Goal: Information Seeking & Learning: Learn about a topic

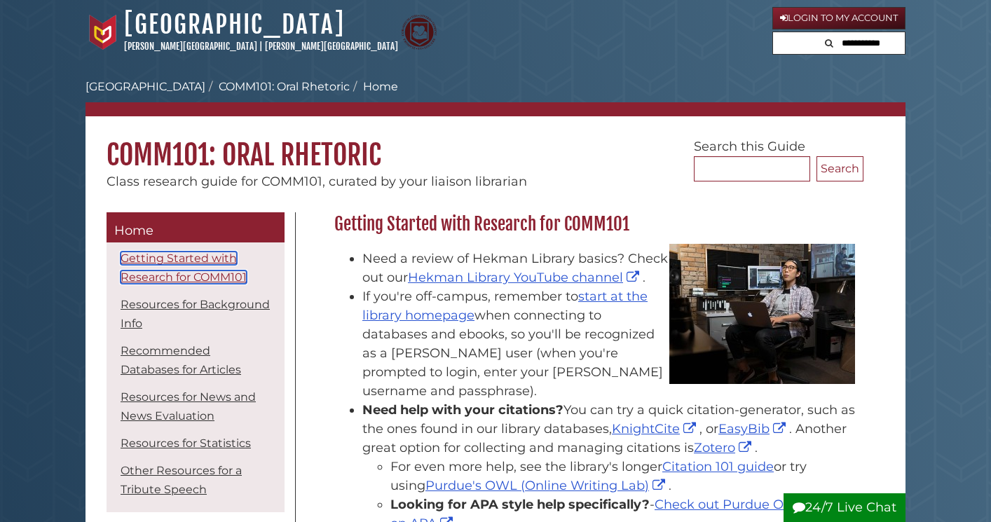
click at [211, 279] on link "Getting Started with Research for COMM101" at bounding box center [184, 268] width 126 height 32
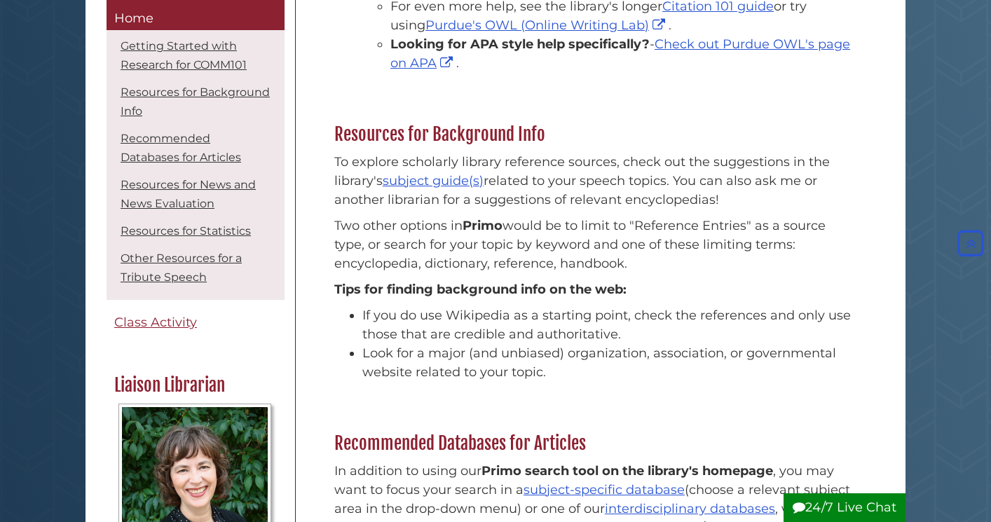
scroll to position [376, 0]
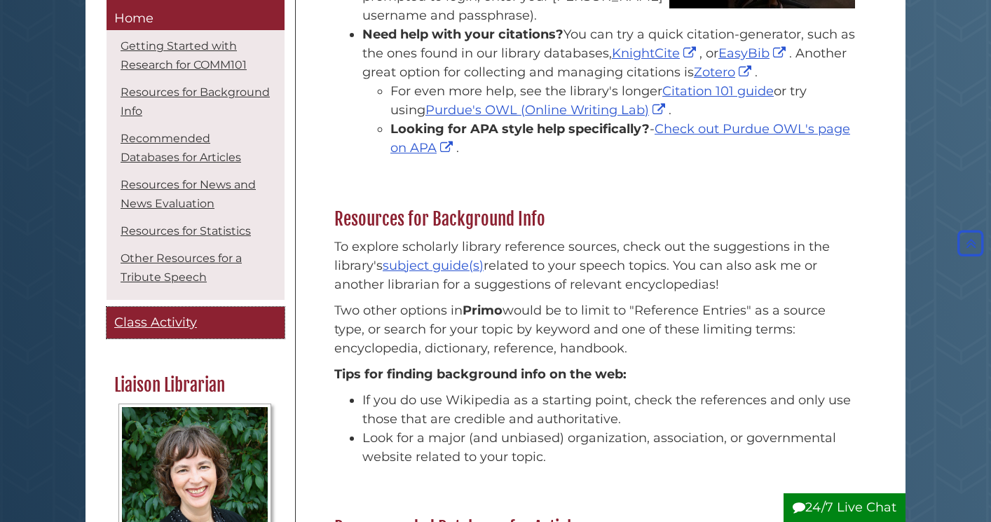
click at [147, 320] on span "Class Activity" at bounding box center [155, 323] width 83 height 15
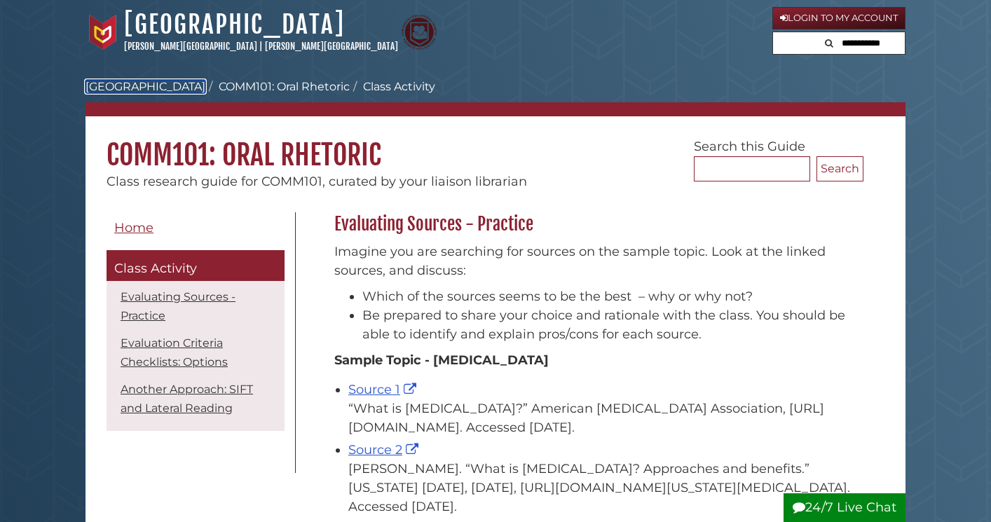
click at [137, 83] on link "[GEOGRAPHIC_DATA]" at bounding box center [146, 86] width 120 height 13
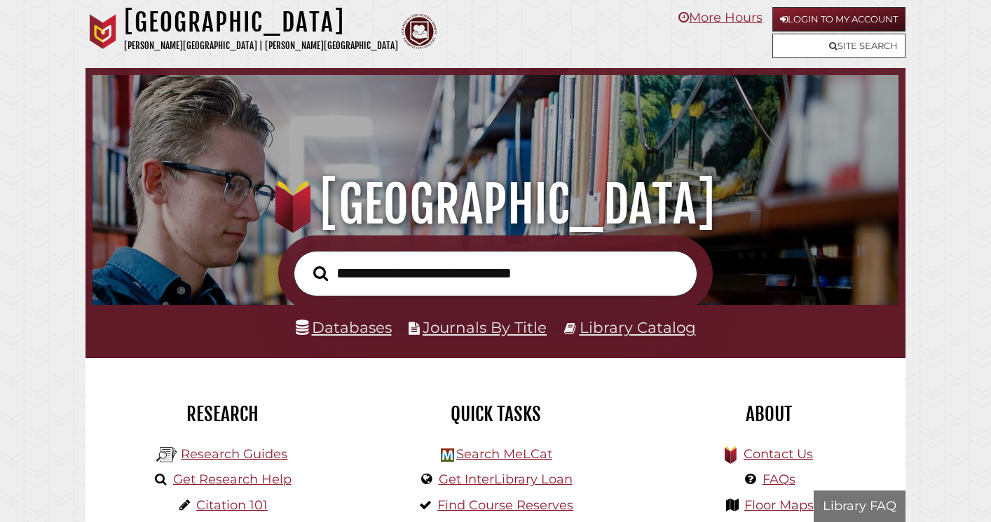
scroll to position [266, 799]
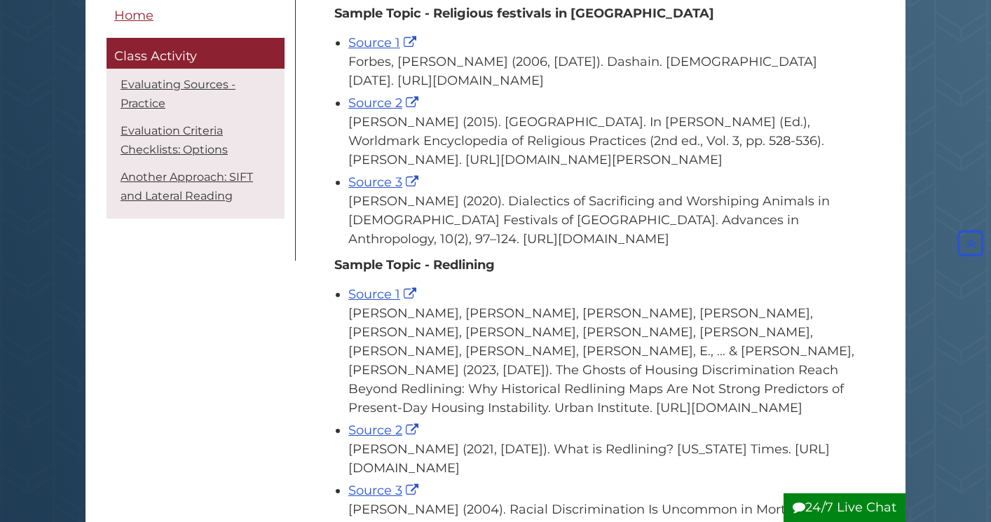
scroll to position [377, 0]
click at [615, 20] on p "Sample Topic - Religious festivals in Nepal" at bounding box center [595, 12] width 522 height 19
click at [614, 13] on p "Sample Topic - Religious festivals in Nepal" at bounding box center [595, 12] width 522 height 19
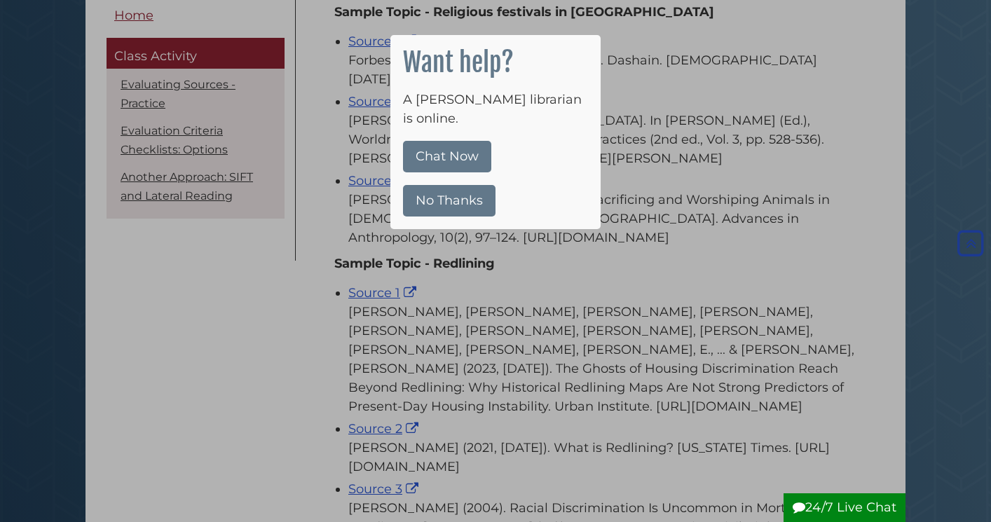
click at [453, 187] on button "No Thanks" at bounding box center [449, 201] width 93 height 32
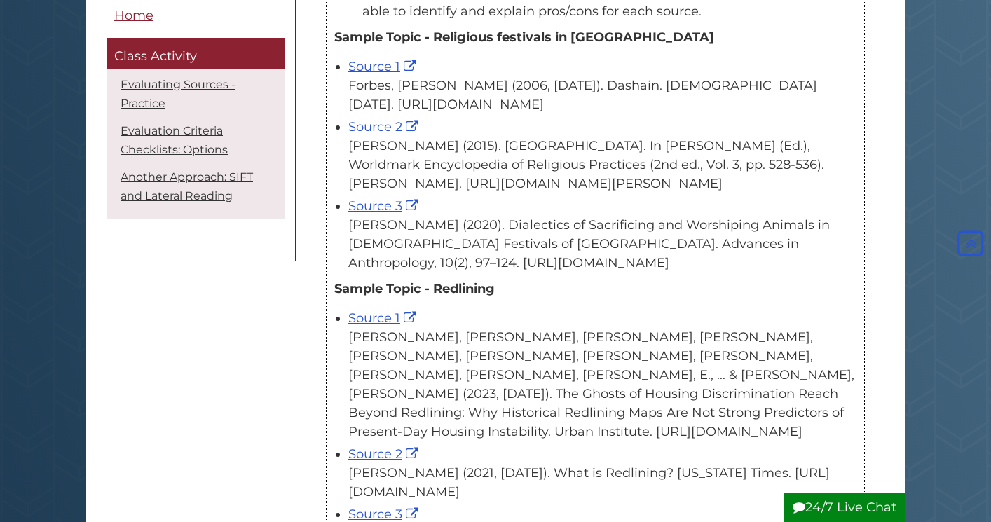
scroll to position [351, 0]
click at [369, 68] on link "Source 1" at bounding box center [384, 67] width 72 height 15
click at [381, 135] on link "Source 2" at bounding box center [385, 127] width 74 height 15
click at [380, 215] on link "Source 3" at bounding box center [385, 206] width 74 height 15
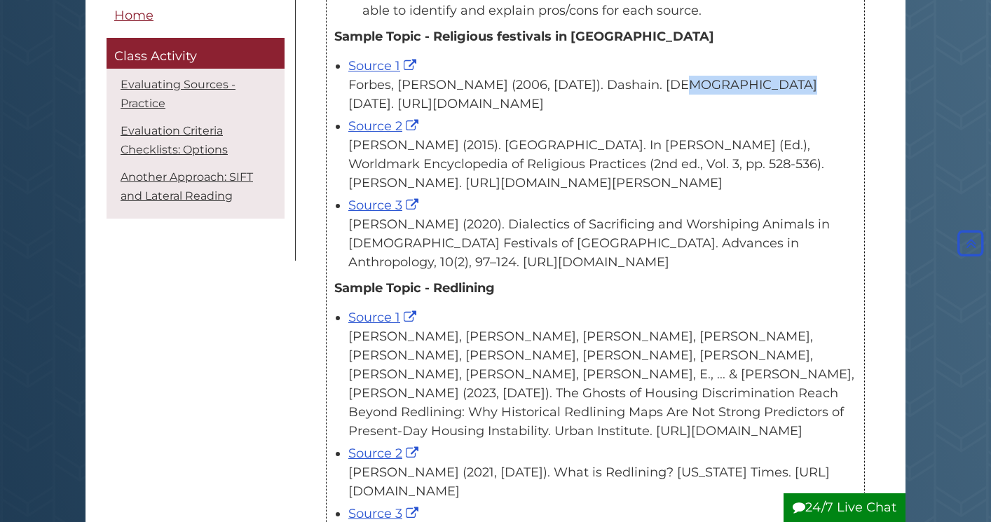
drag, startPoint x: 564, startPoint y: 88, endPoint x: 673, endPoint y: 92, distance: 108.7
click at [673, 92] on div "Forbes, W. (2006, April 1). Dashain. Hinduism Today. https://www.hinduismtoday.…" at bounding box center [602, 95] width 508 height 38
click at [665, 88] on div "Forbes, W. (2006, April 1). Dashain. Hinduism Today. https://www.hinduismtoday.…" at bounding box center [602, 95] width 508 height 38
drag, startPoint x: 405, startPoint y: 121, endPoint x: 341, endPoint y: 90, distance: 71.2
click at [341, 90] on ul "Source 1 Forbes, W. (2006, April 1). Dashain. Hinduism Today. https://www.hindu…" at bounding box center [595, 162] width 522 height 219
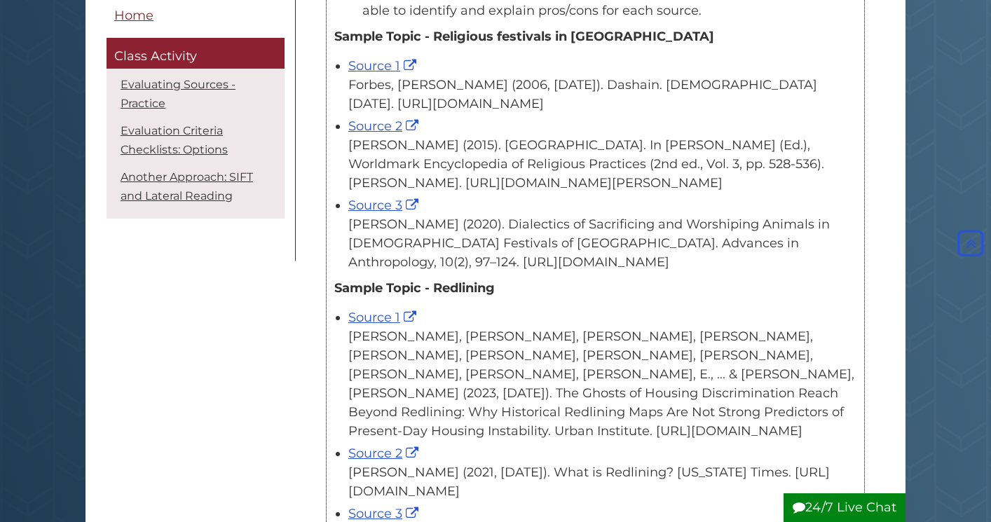
click at [384, 93] on div "Forbes, W. (2006, April 1). Dashain. Hinduism Today. https://www.hinduismtoday.…" at bounding box center [602, 95] width 508 height 38
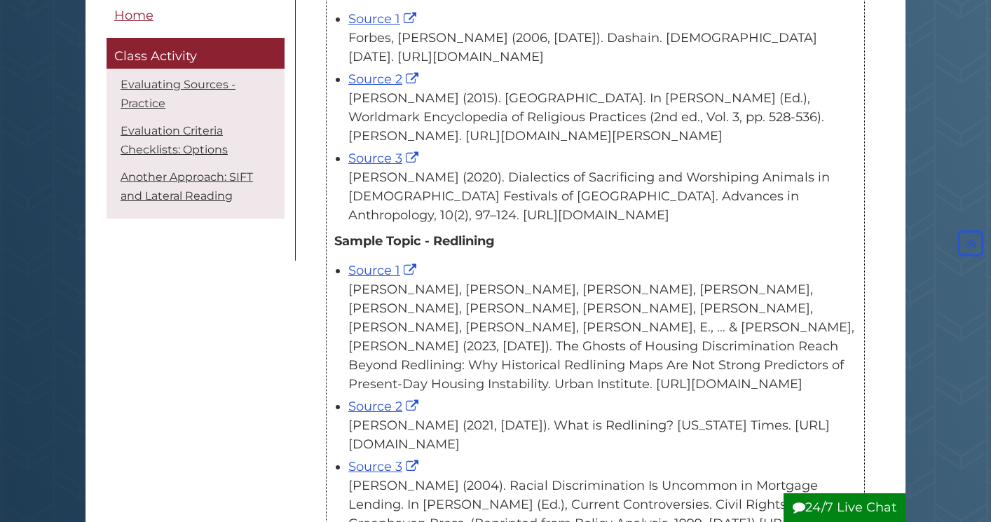
scroll to position [403, 0]
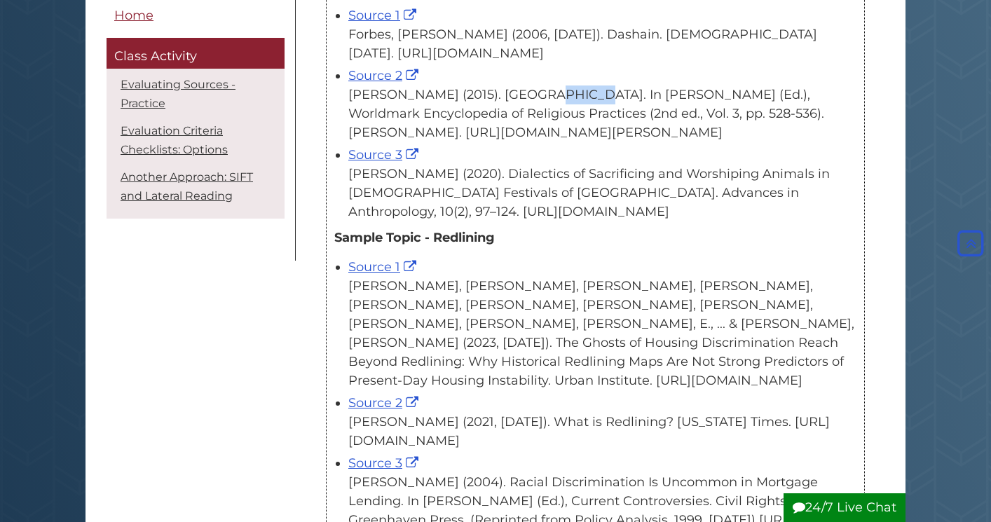
drag, startPoint x: 452, startPoint y: 114, endPoint x: 487, endPoint y: 118, distance: 36.0
click at [487, 118] on div "Holmberg, D. H. (2015). Nepal. In T. Riggs (Ed.), Worldmark Encyclopedia of Rel…" at bounding box center [602, 114] width 508 height 57
click at [374, 275] on link "Source 1" at bounding box center [384, 266] width 72 height 15
click at [381, 83] on link "Source 2" at bounding box center [385, 75] width 74 height 15
click at [381, 411] on link "Source 2" at bounding box center [385, 402] width 74 height 15
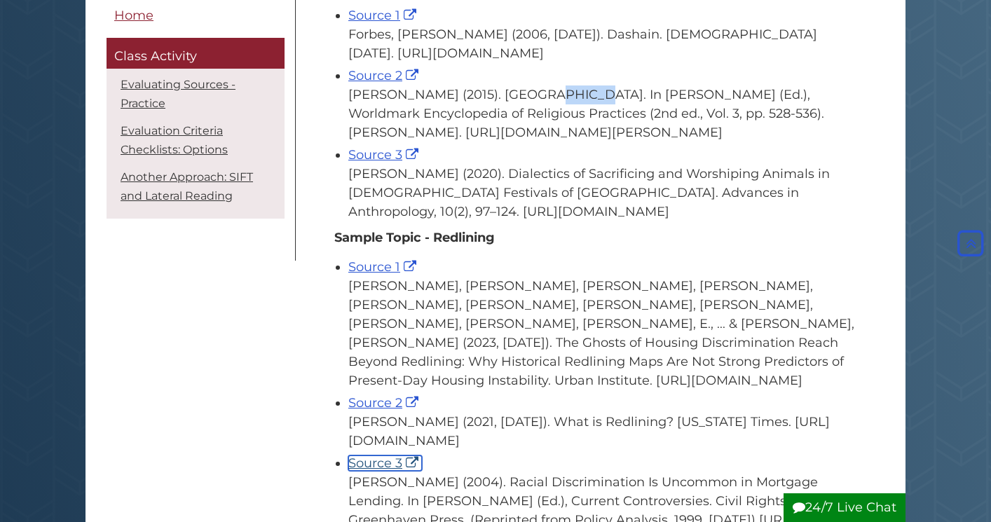
click at [382, 471] on link "Source 3" at bounding box center [385, 463] width 74 height 15
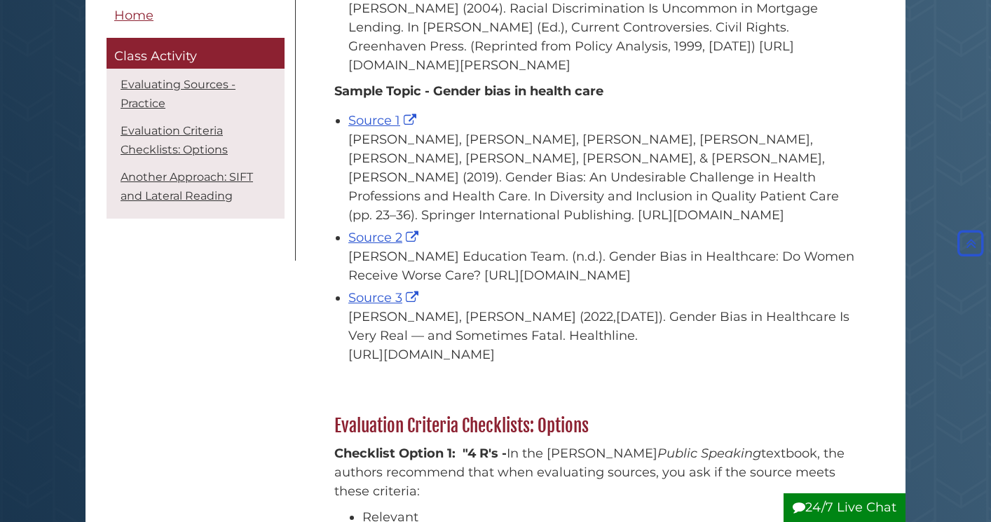
scroll to position [884, 0]
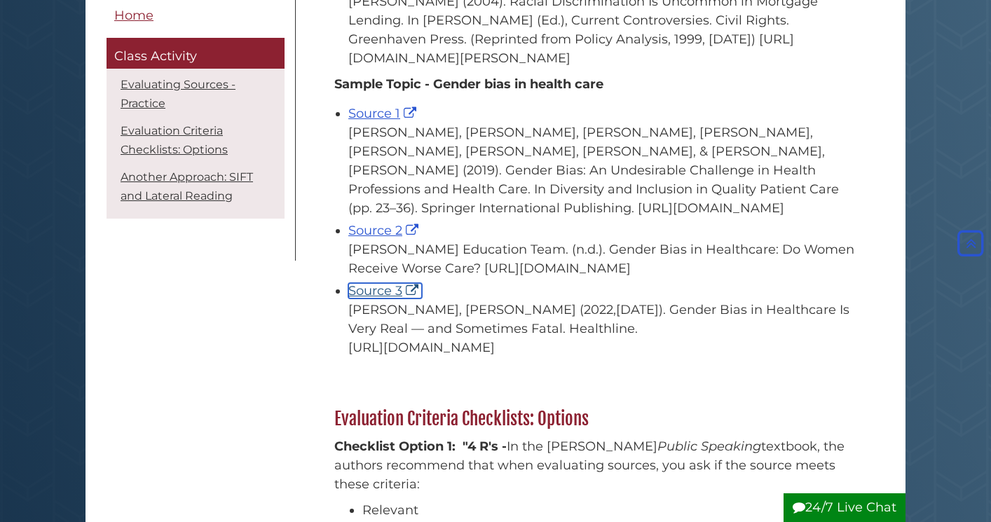
click at [373, 299] on link "Source 3" at bounding box center [385, 290] width 74 height 15
click at [381, 238] on link "Source 2" at bounding box center [385, 230] width 74 height 15
click at [376, 121] on link "Source 1" at bounding box center [384, 113] width 72 height 15
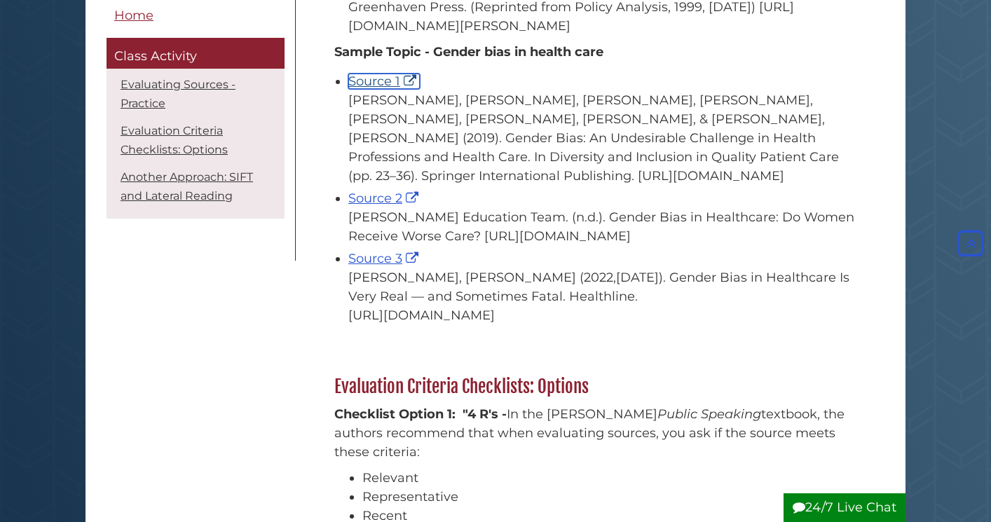
scroll to position [0, 0]
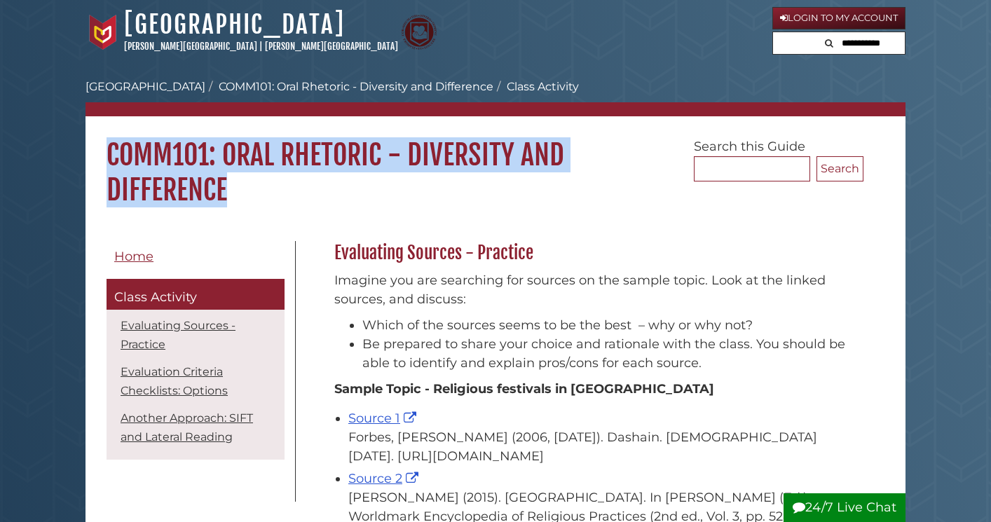
drag, startPoint x: 109, startPoint y: 151, endPoint x: 231, endPoint y: 198, distance: 131.6
click at [231, 198] on h1 "COMM101: Oral Rhetoric - Diversity and Difference" at bounding box center [496, 161] width 820 height 91
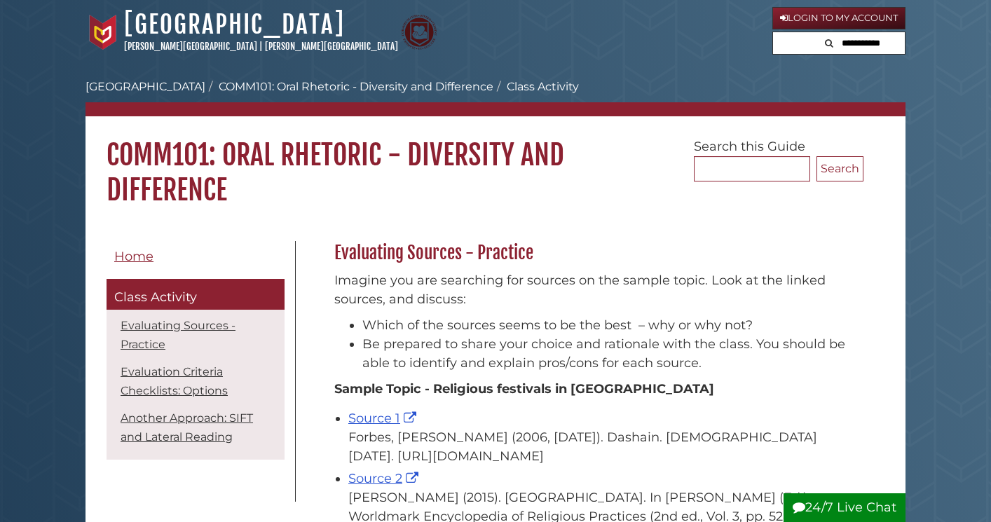
click at [231, 198] on h1 "COMM101: Oral Rhetoric - Diversity and Difference" at bounding box center [496, 161] width 820 height 91
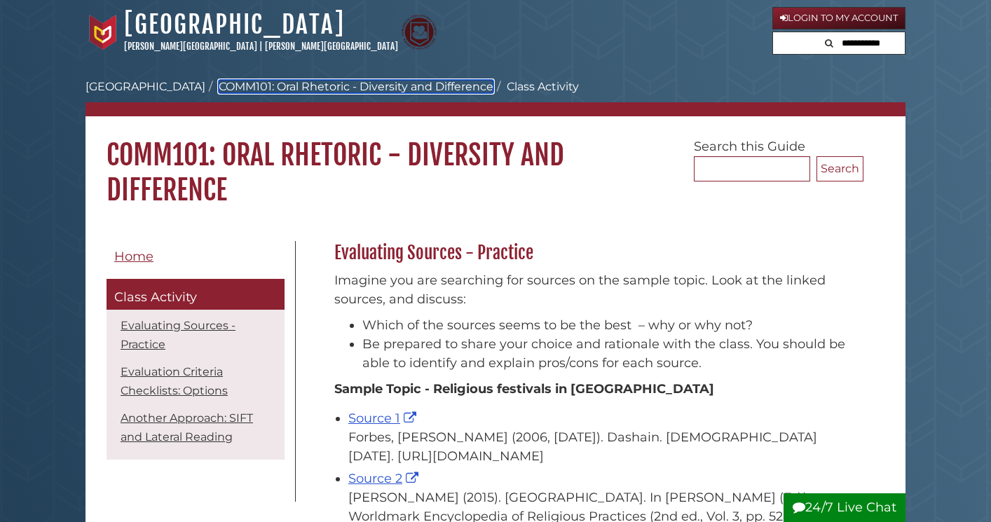
click at [285, 88] on link "COMM101: Oral Rhetoric - Diversity and Difference" at bounding box center [356, 86] width 275 height 13
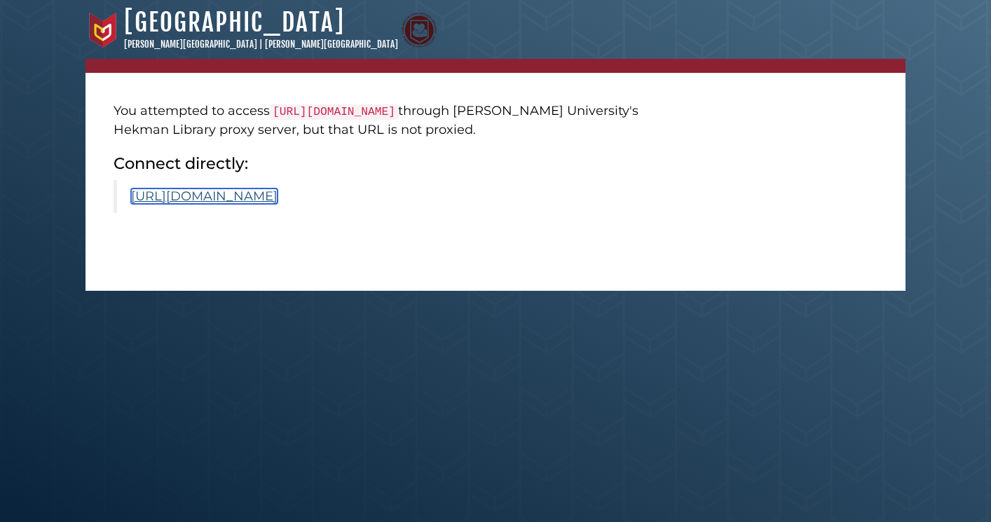
click at [278, 204] on link "https://www.scirp.org/journal/paperinformation?paperid=99935" at bounding box center [204, 196] width 147 height 15
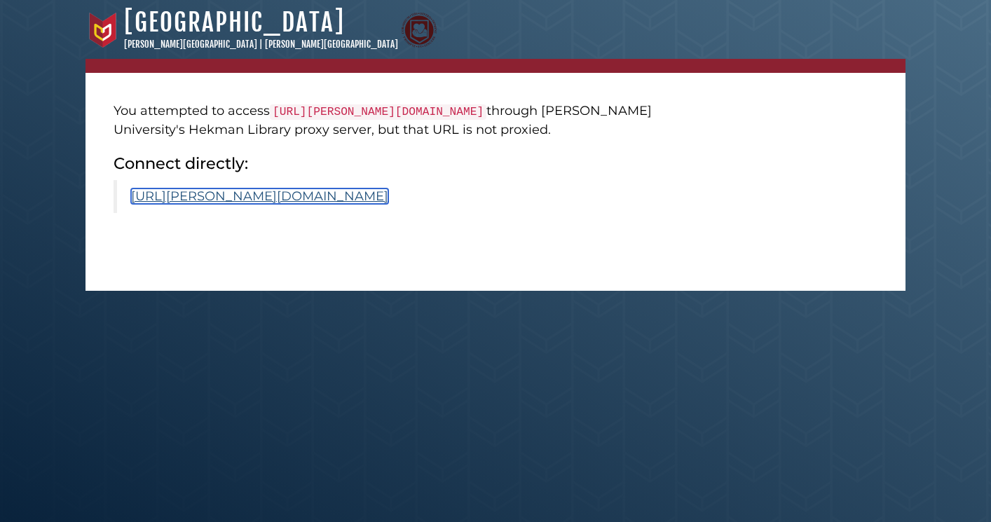
click at [265, 204] on link "https://calvin.primo.exlibrisgroup.com/permalink/01CALVIN_INST/1p09kqq/cdi_spri…" at bounding box center [259, 196] width 257 height 15
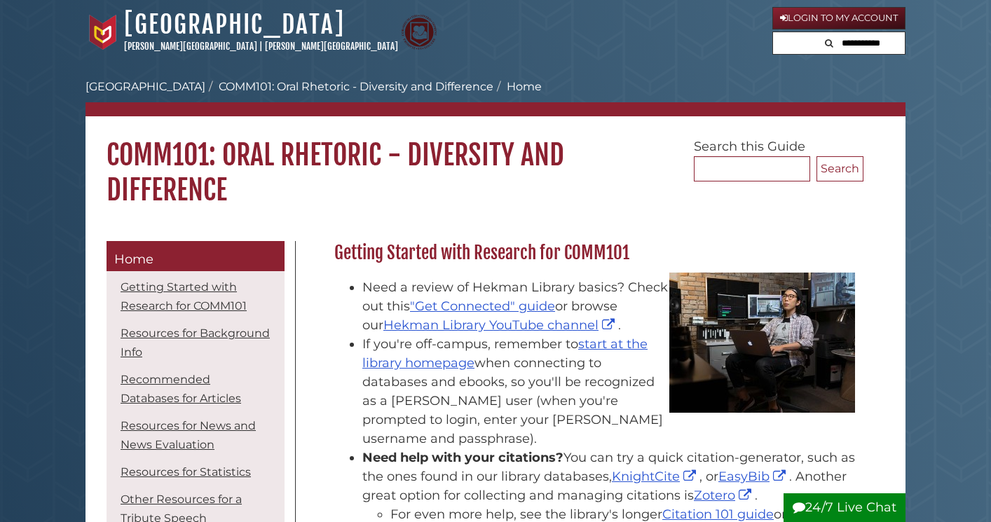
click at [556, 208] on div at bounding box center [496, 214] width 820 height 13
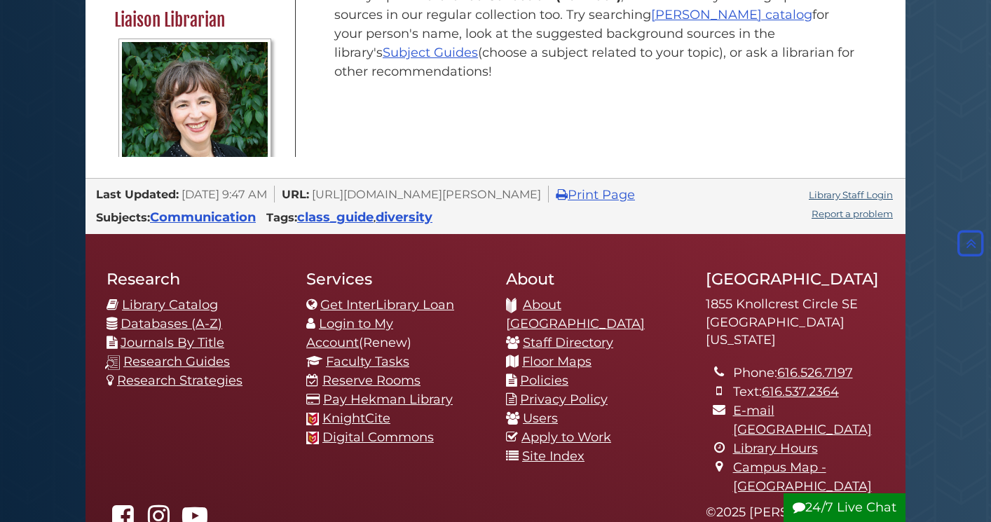
scroll to position [2592, 0]
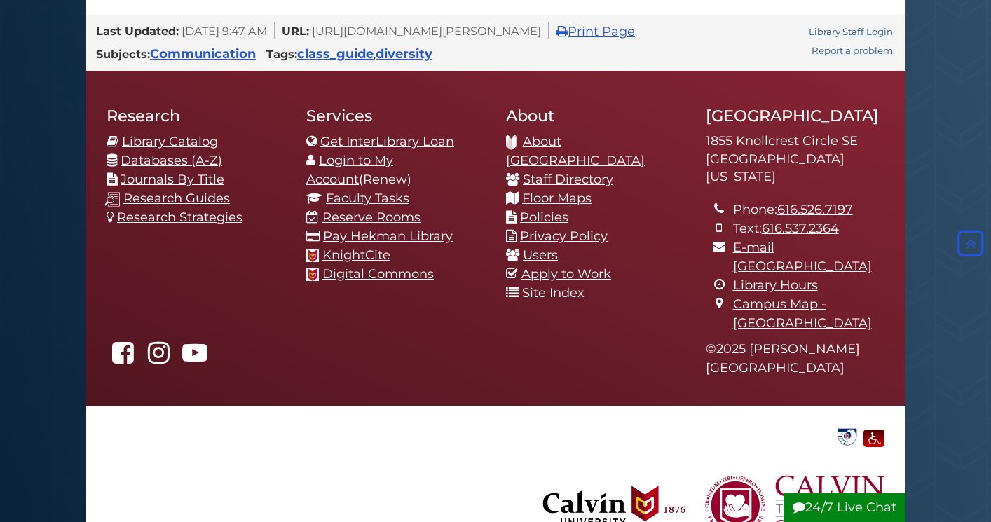
click at [325, 422] on footer at bounding box center [496, 492] width 820 height 172
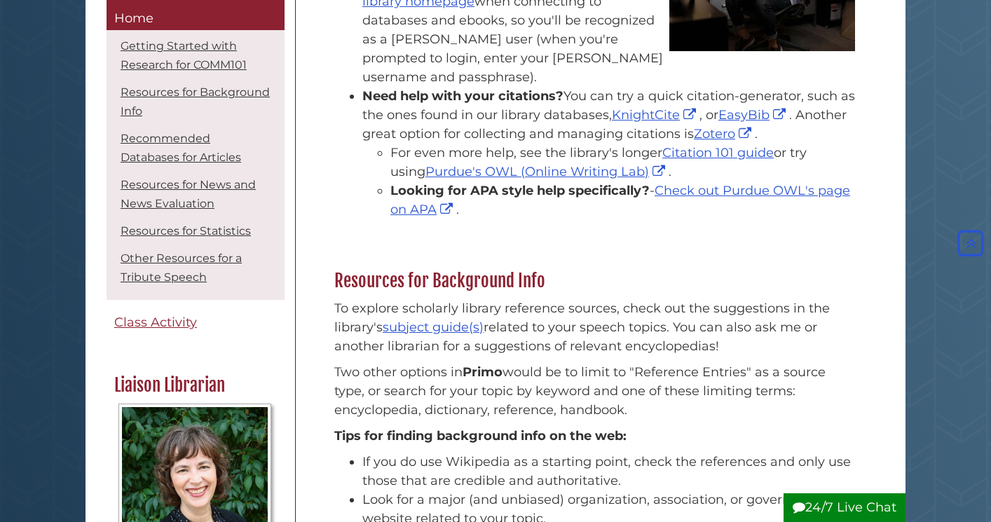
scroll to position [415, 0]
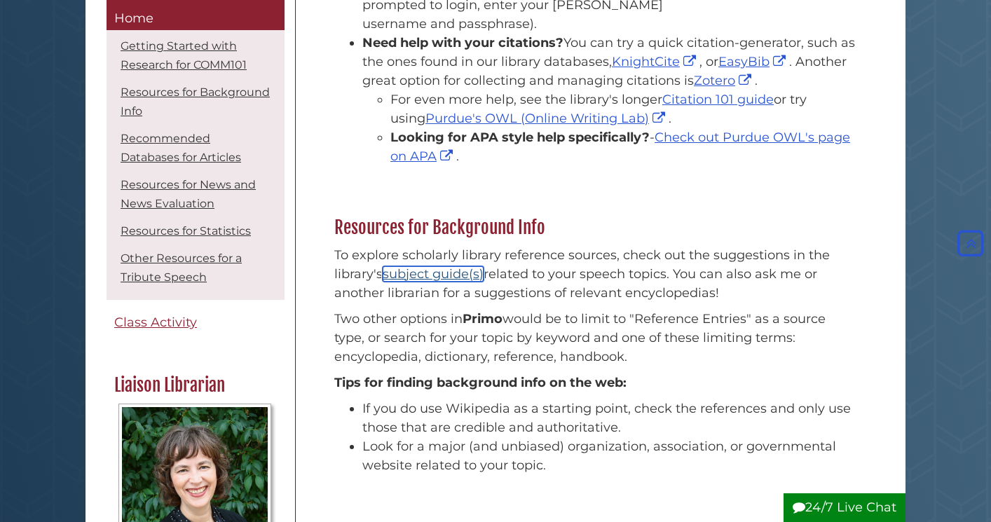
click at [407, 266] on link "subject guide(s)" at bounding box center [433, 273] width 101 height 15
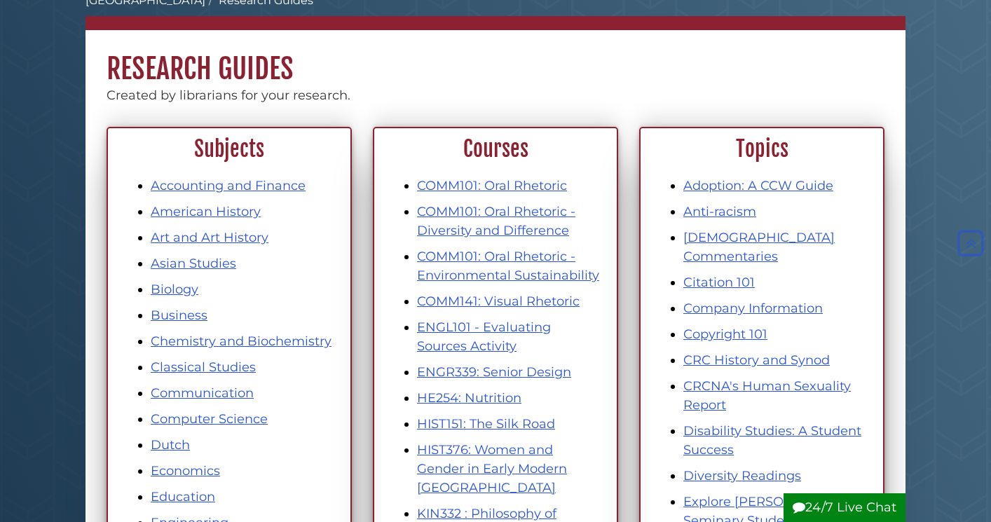
scroll to position [90, 0]
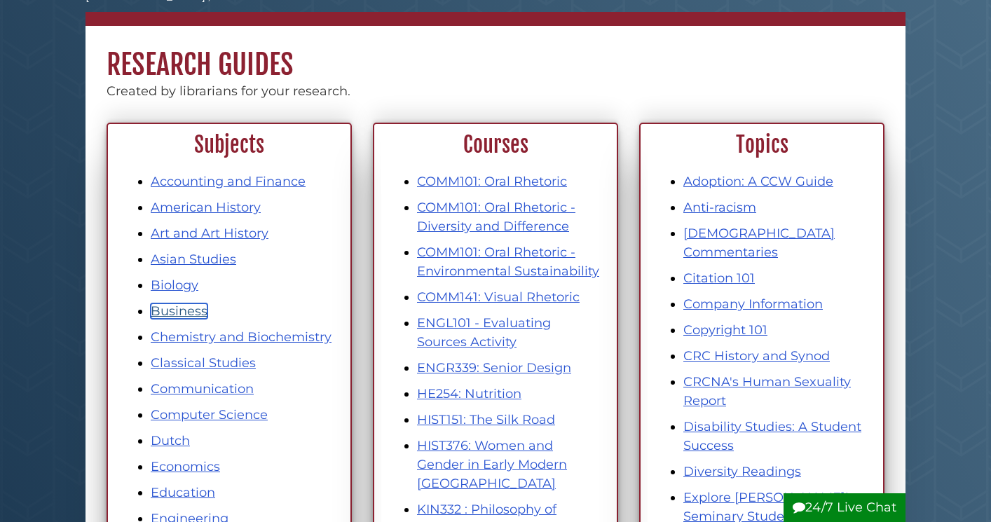
click at [172, 318] on link "Business" at bounding box center [179, 311] width 57 height 15
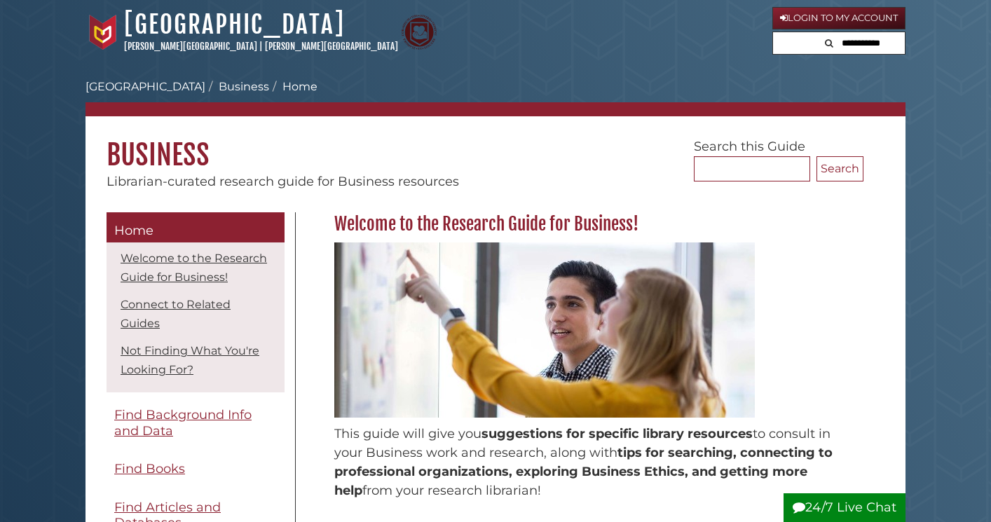
click at [507, 144] on h1 "Business" at bounding box center [496, 144] width 820 height 56
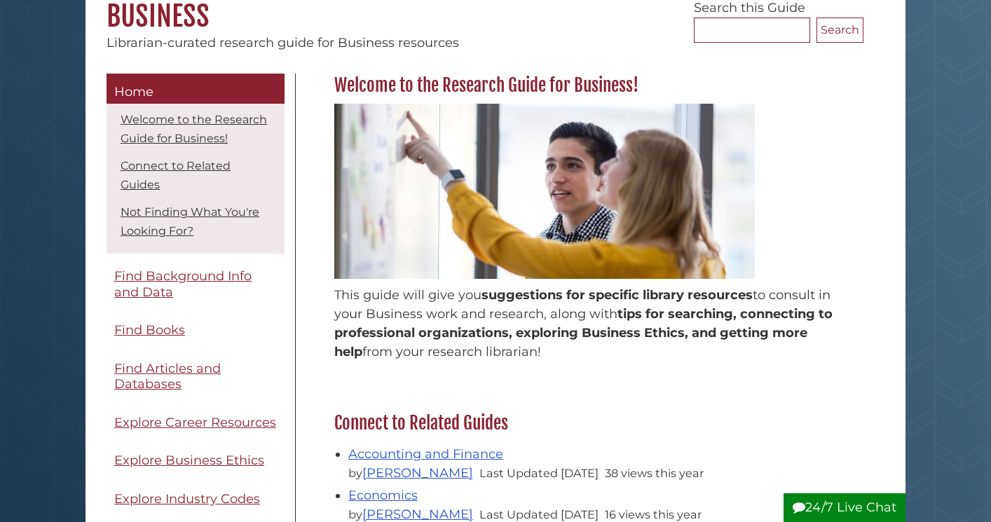
scroll to position [140, 0]
